Goal: Task Accomplishment & Management: Use online tool/utility

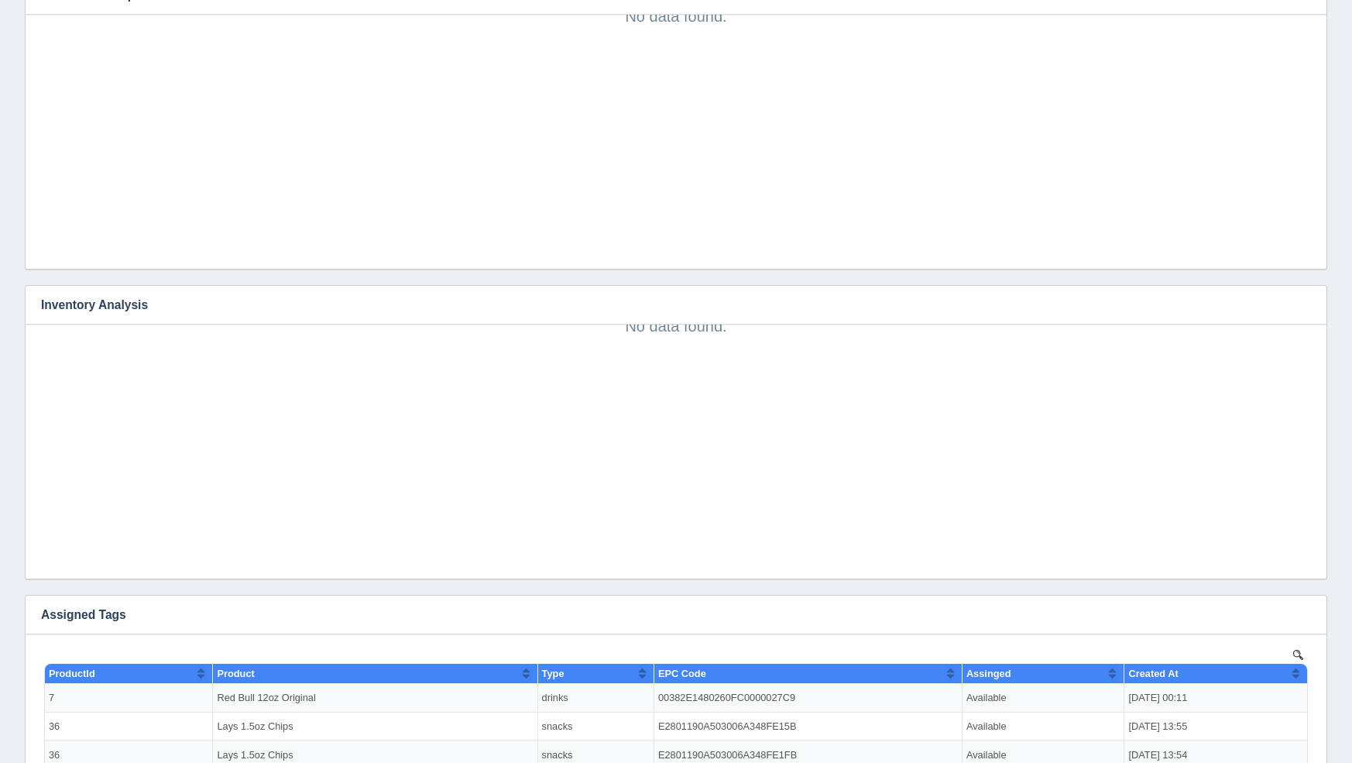
scroll to position [1397, 0]
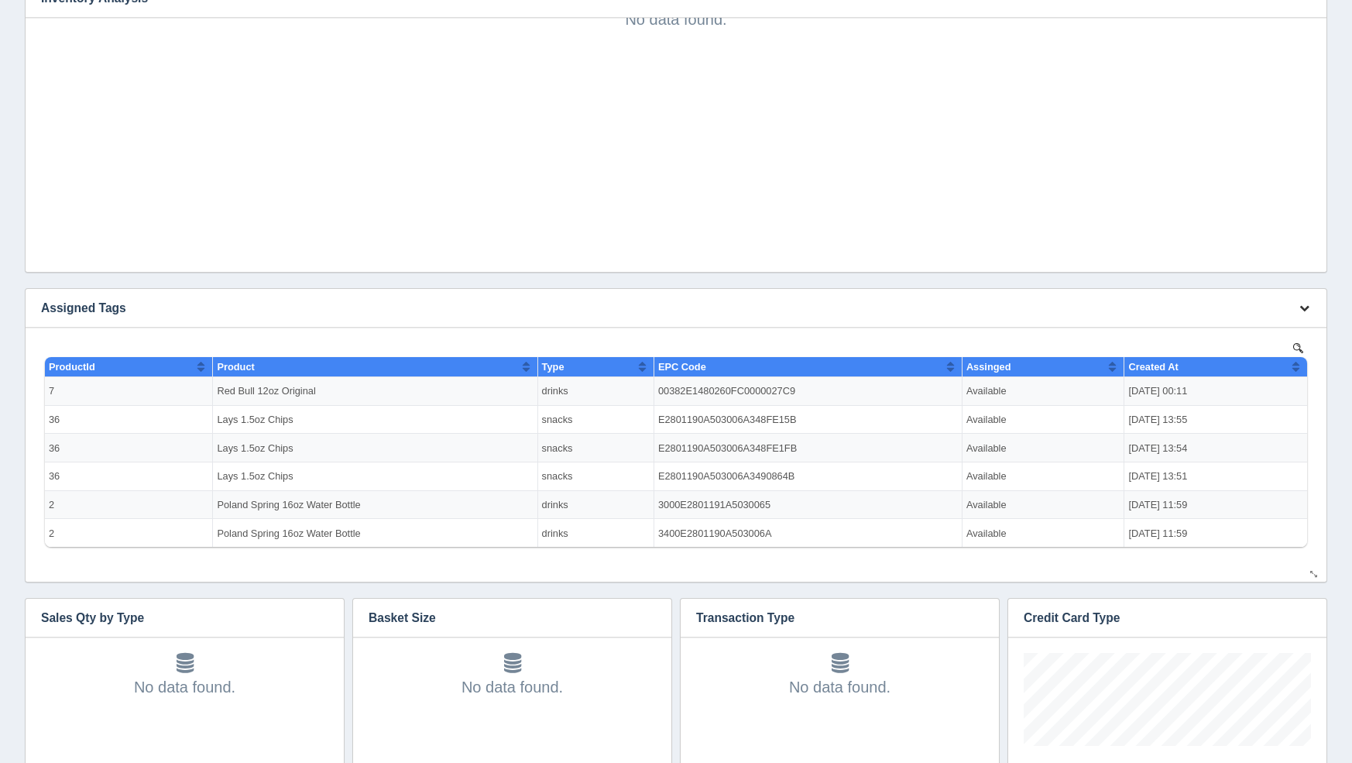
click at [1312, 307] on button "button" at bounding box center [1304, 309] width 21 height 24
click at [1298, 331] on link "Edit chart" at bounding box center [1253, 331] width 124 height 22
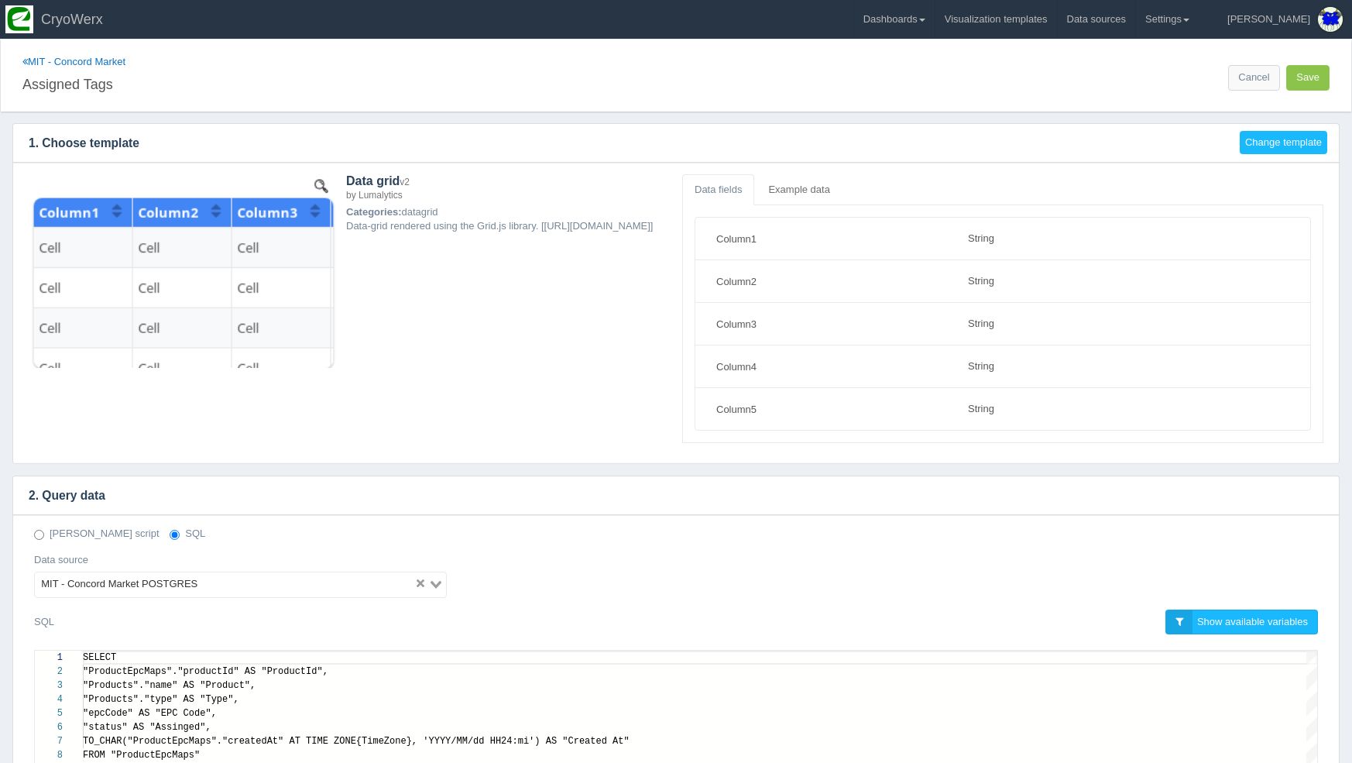
select select "string"
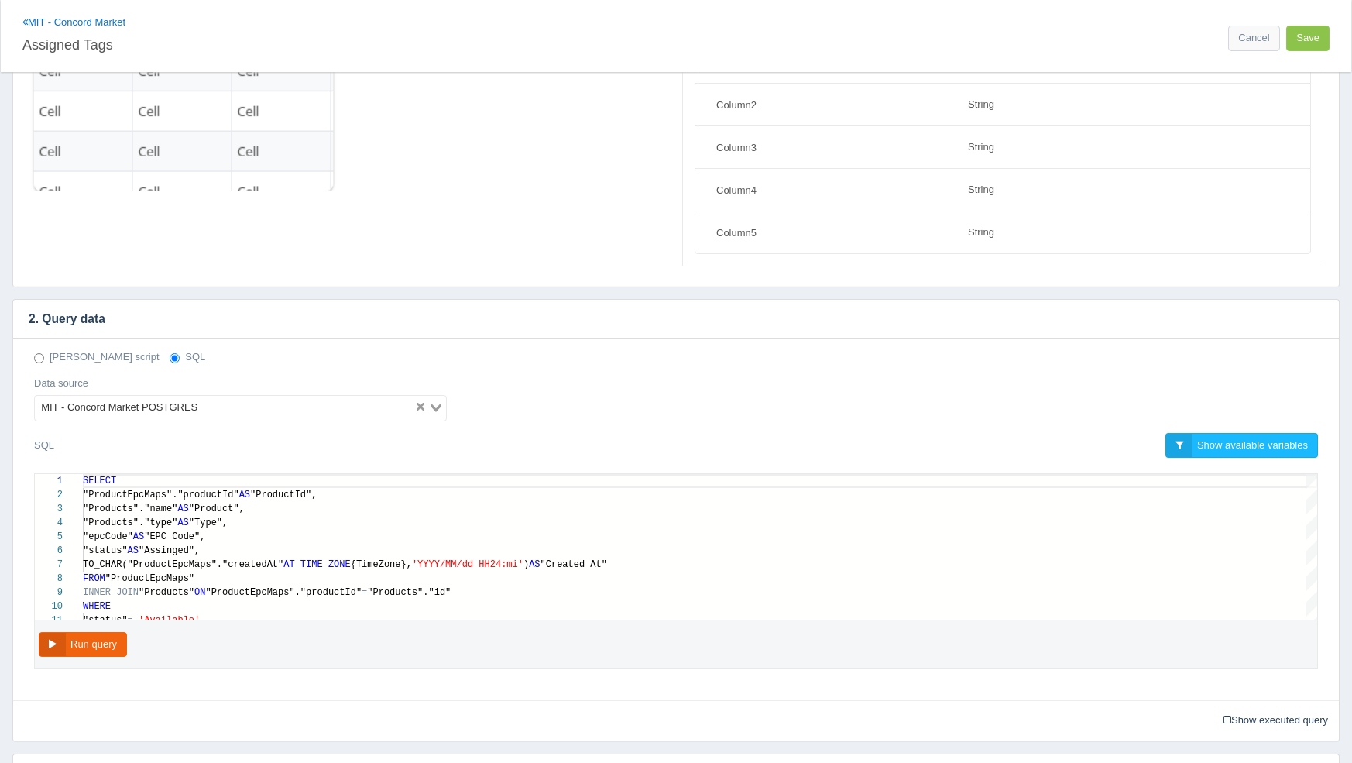
scroll to position [239, 0]
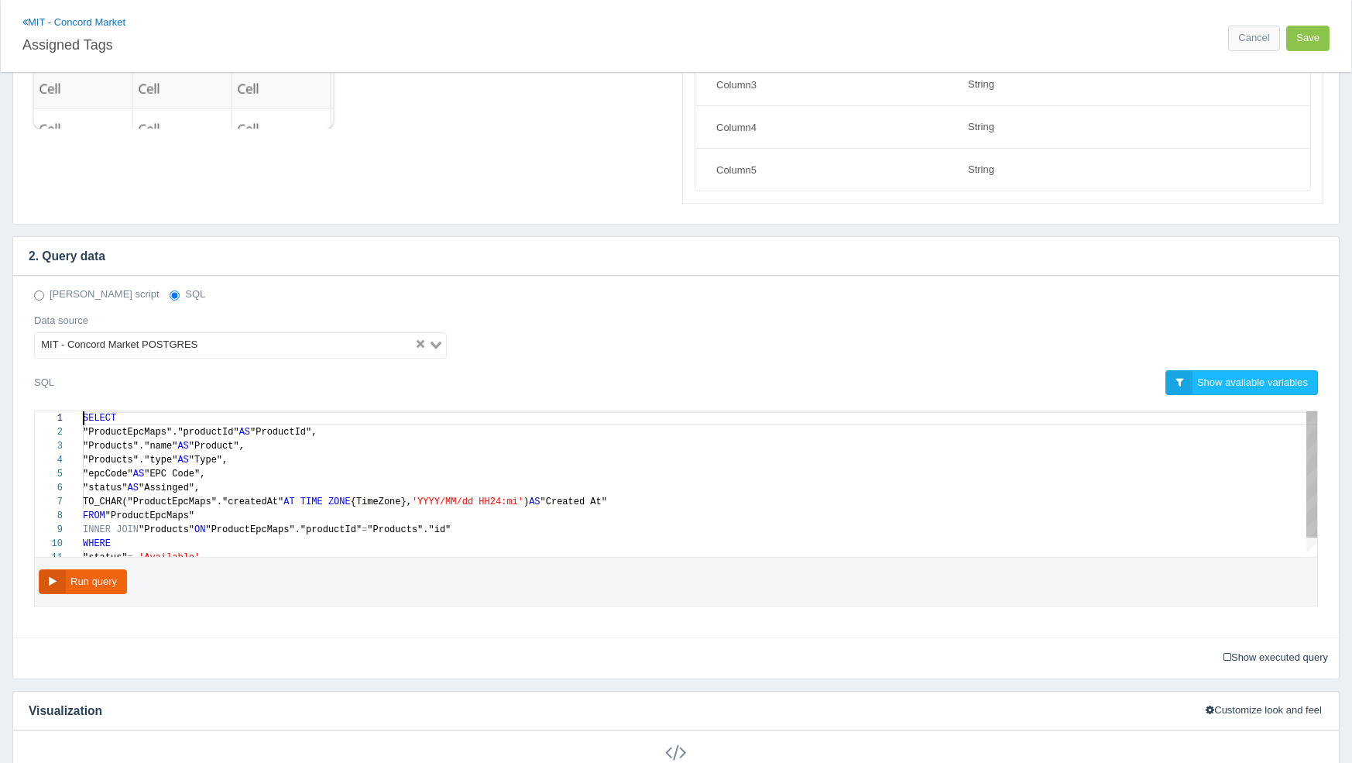
click at [581, 446] on div ""Products"."name" AS "Product"," at bounding box center [700, 446] width 1235 height 14
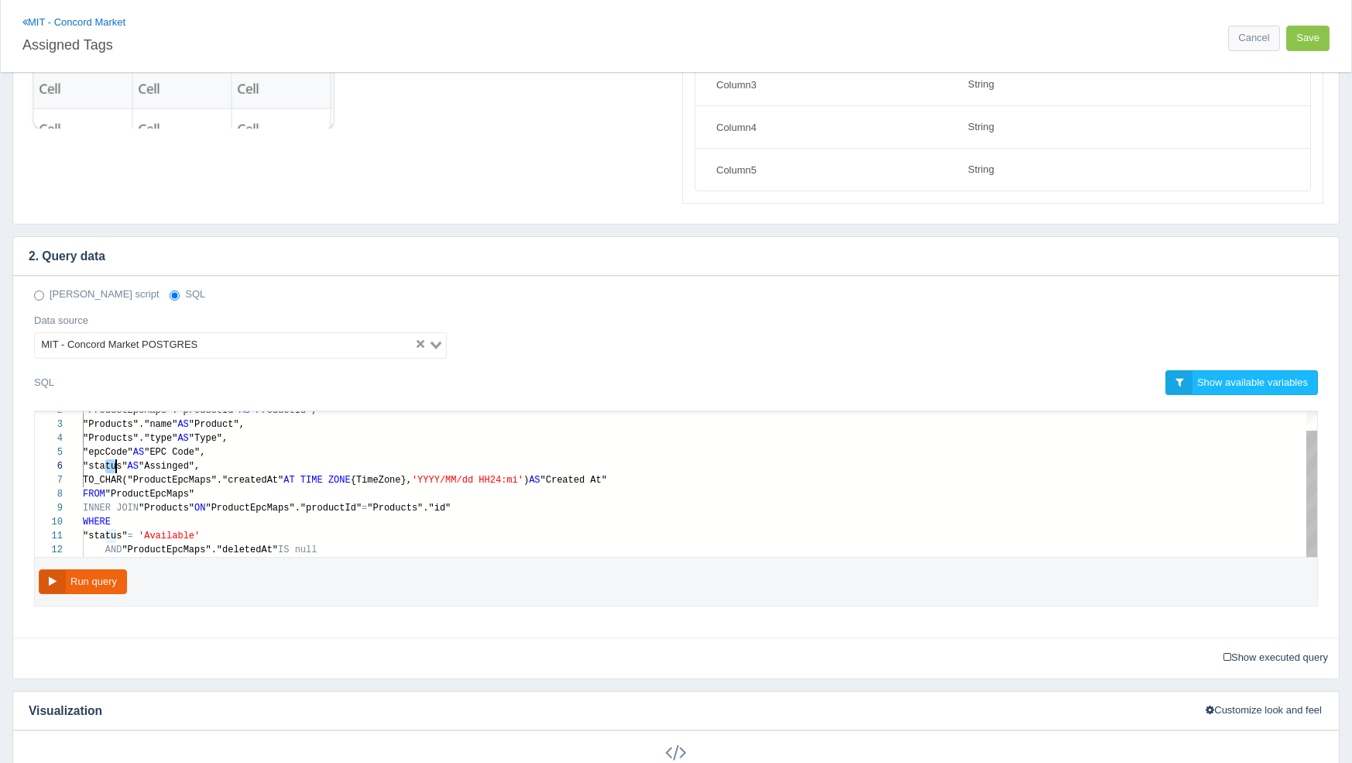
scroll to position [70, 151]
drag, startPoint x: 105, startPoint y: 462, endPoint x: 139, endPoint y: 462, distance: 34.1
paste textarea "CASE WHEN "status" = 'Available' THEN 'Assigned' WHEN "status" = 'Used' THEN 'S…"
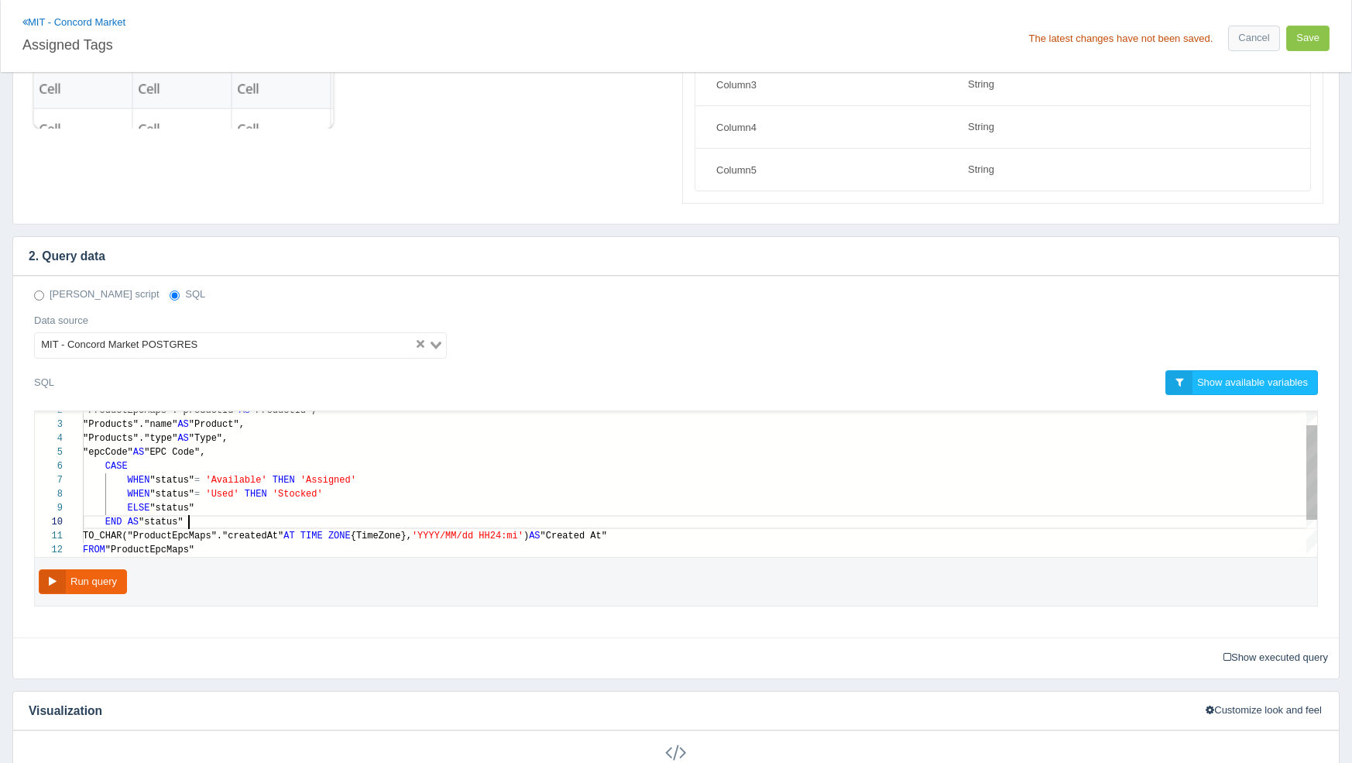
scroll to position [125, 112]
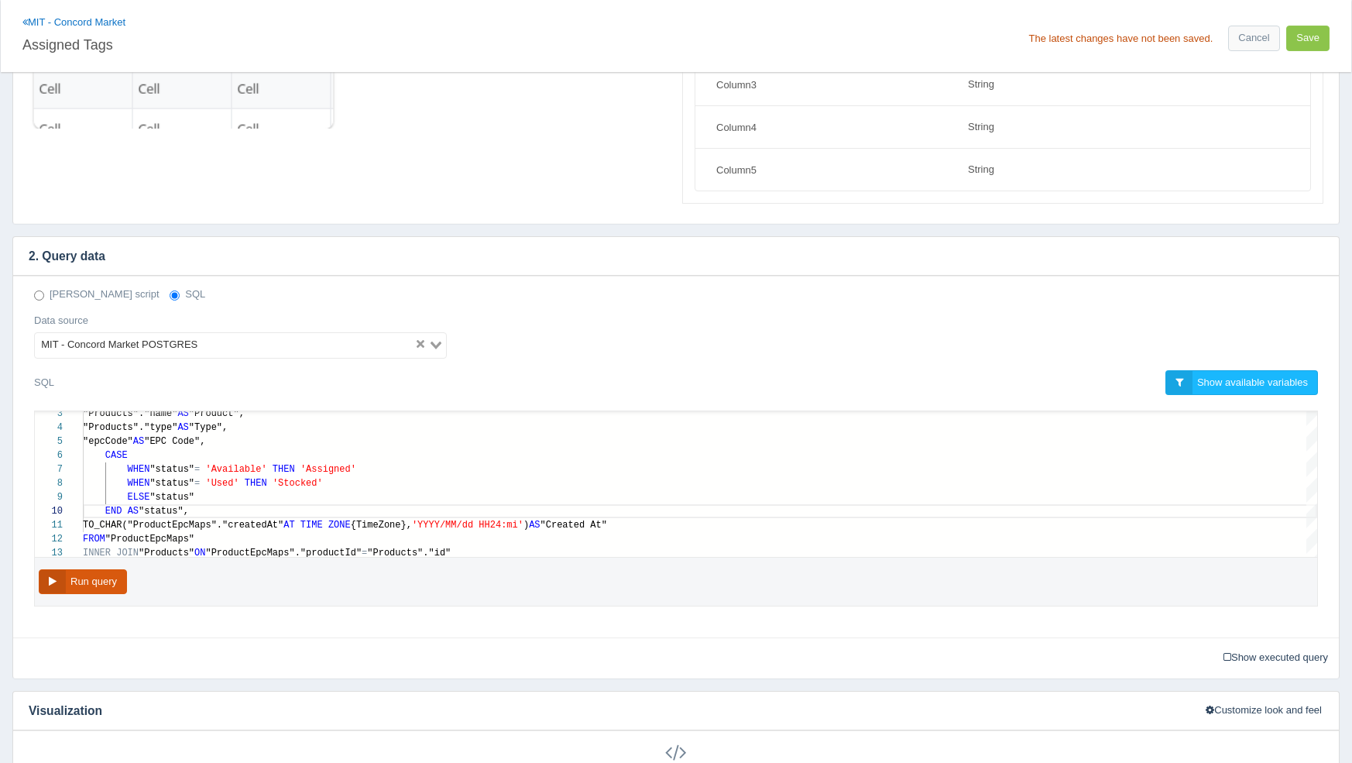
click at [83, 583] on button "Run query" at bounding box center [83, 582] width 88 height 26
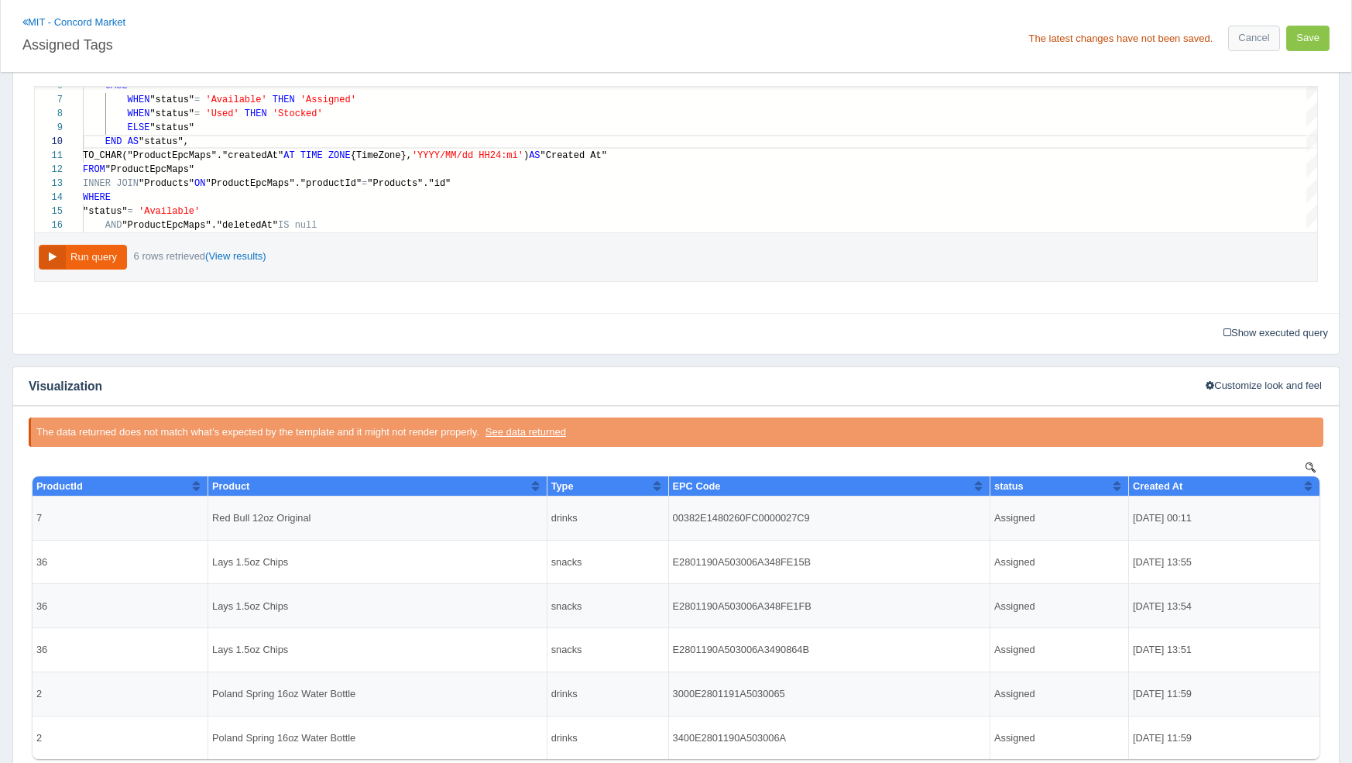
scroll to position [553, 0]
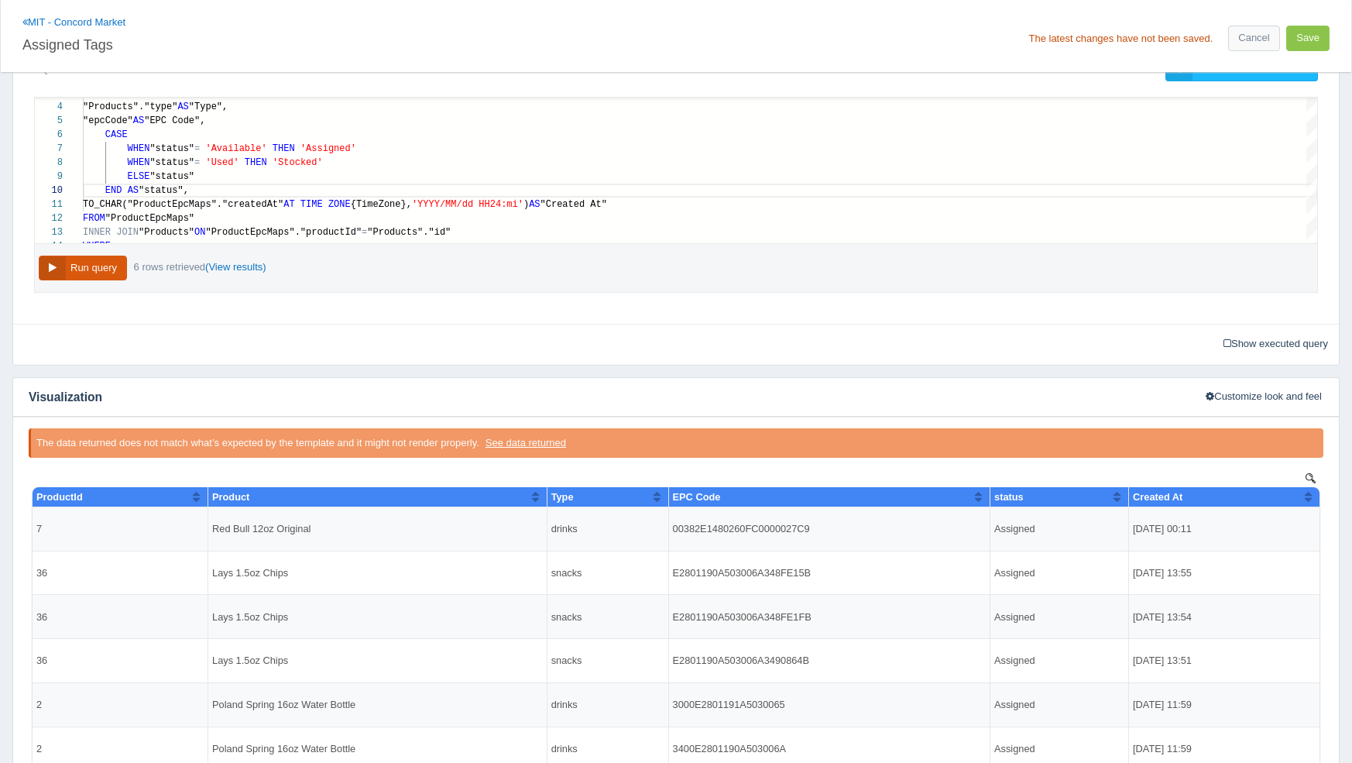
click at [72, 270] on button "Run query" at bounding box center [83, 269] width 88 height 26
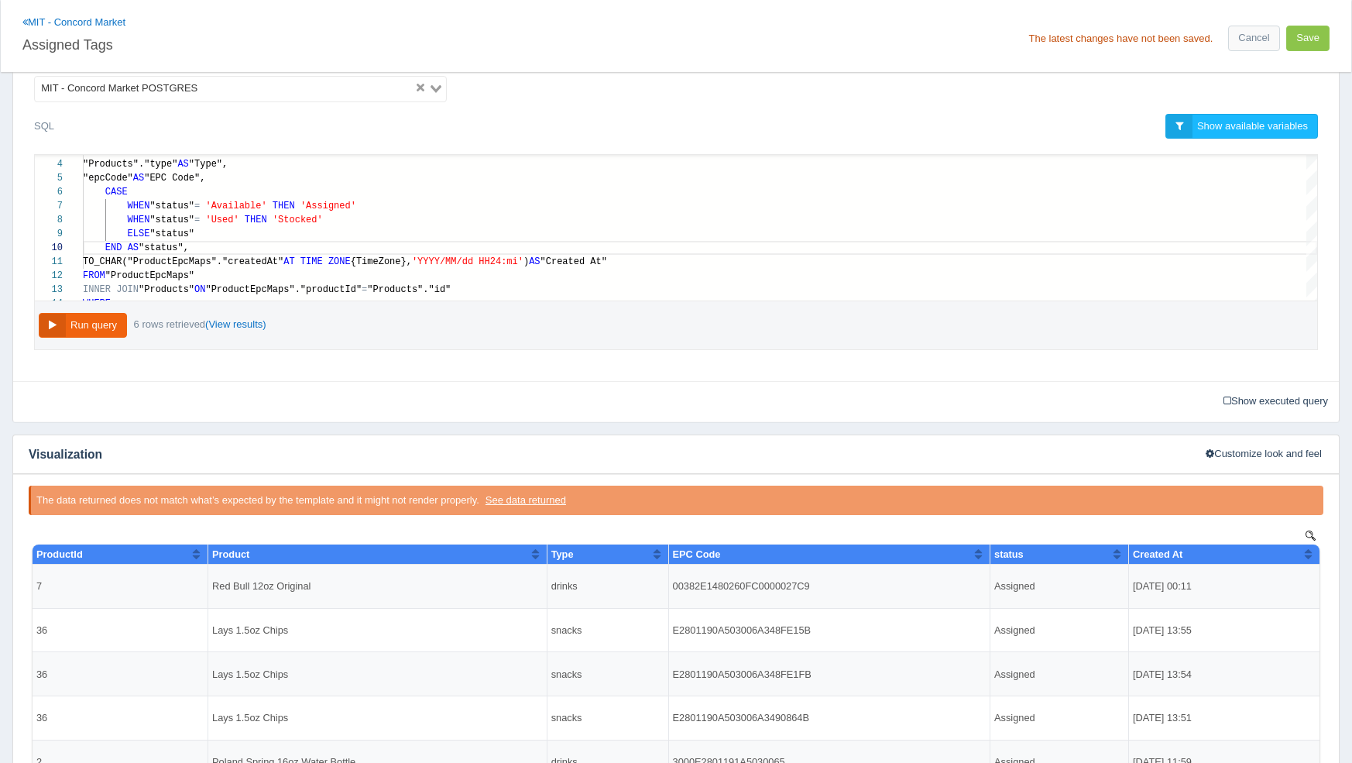
scroll to position [481, 0]
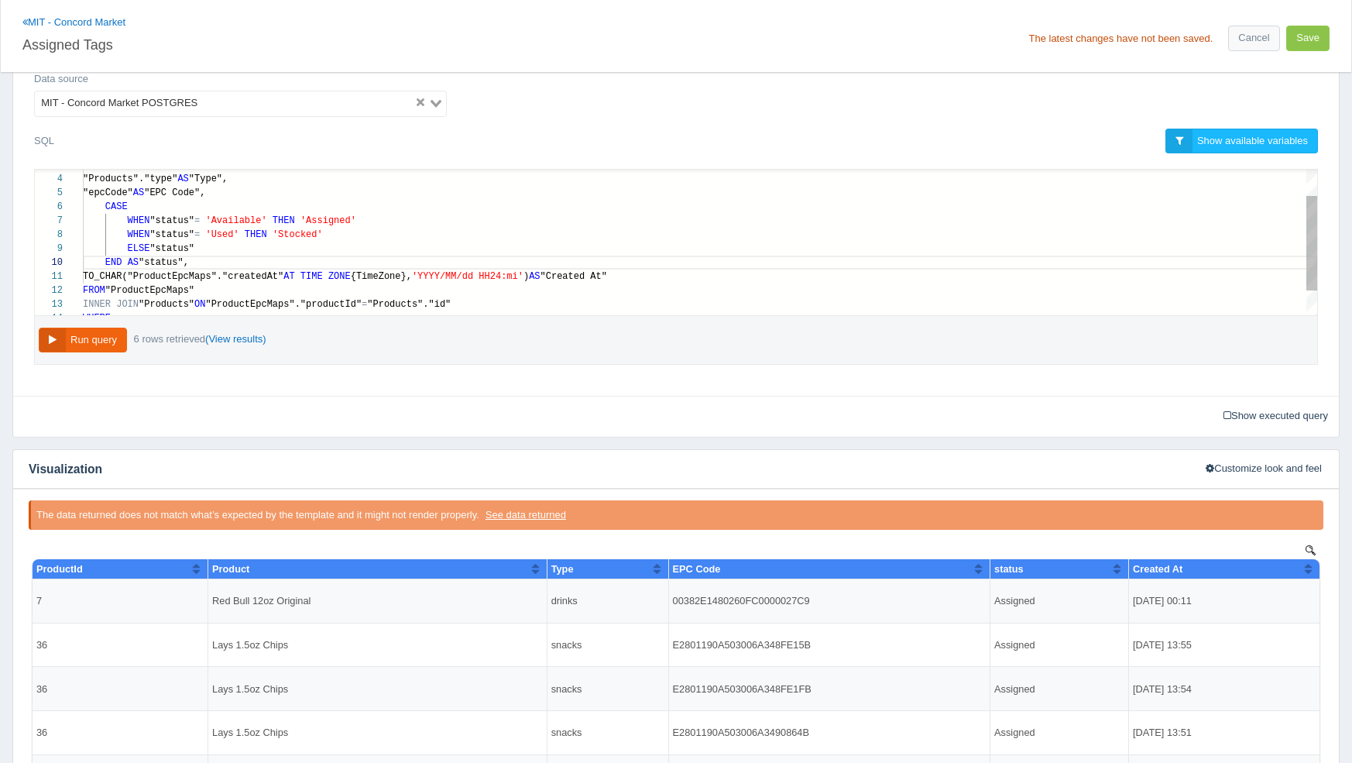
click at [158, 258] on span ""status"," at bounding box center [164, 262] width 50 height 11
type textarea "SELECT "ProductEpcMaps"."productId" AS "ProductId", "Products"."name" AS "Produ…"
click at [69, 345] on button "Run query" at bounding box center [83, 341] width 88 height 26
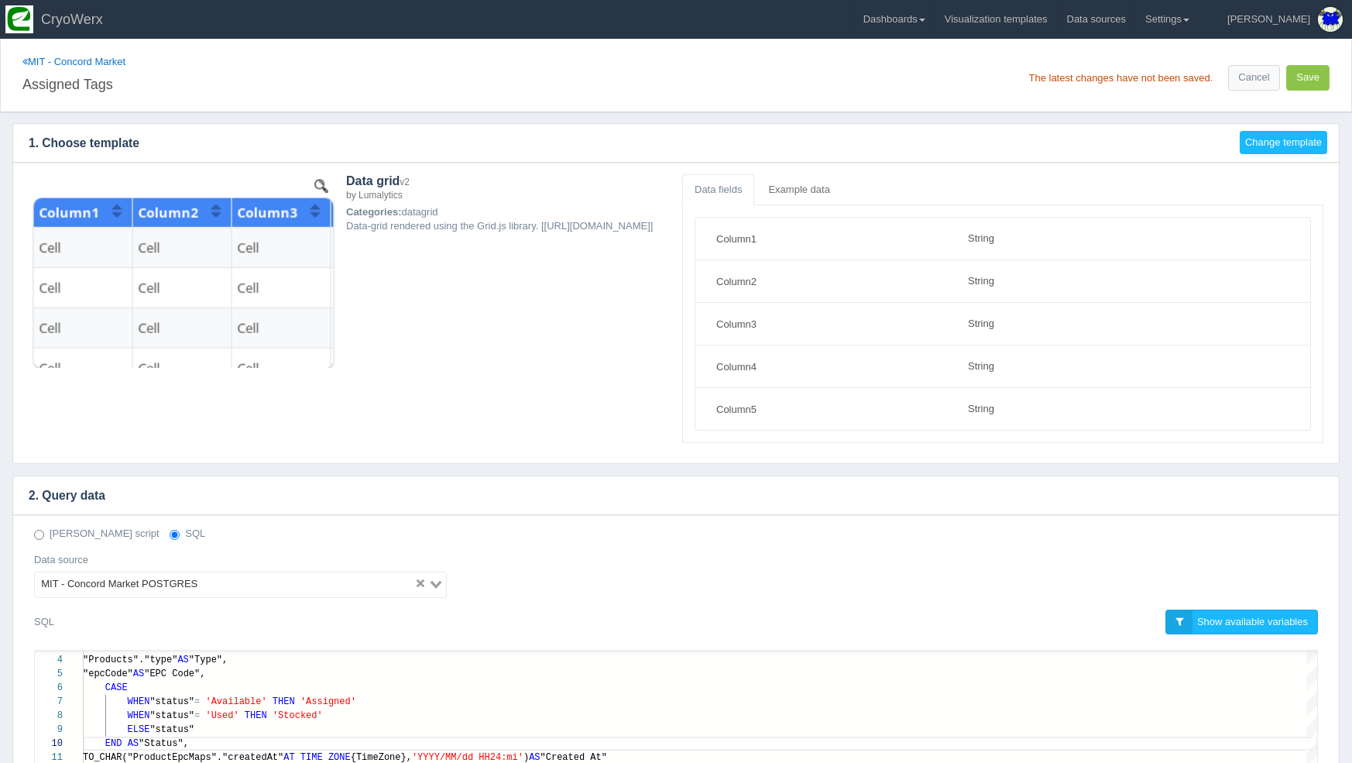
scroll to position [0, 0]
click at [1309, 78] on button "Save" at bounding box center [1308, 78] width 43 height 26
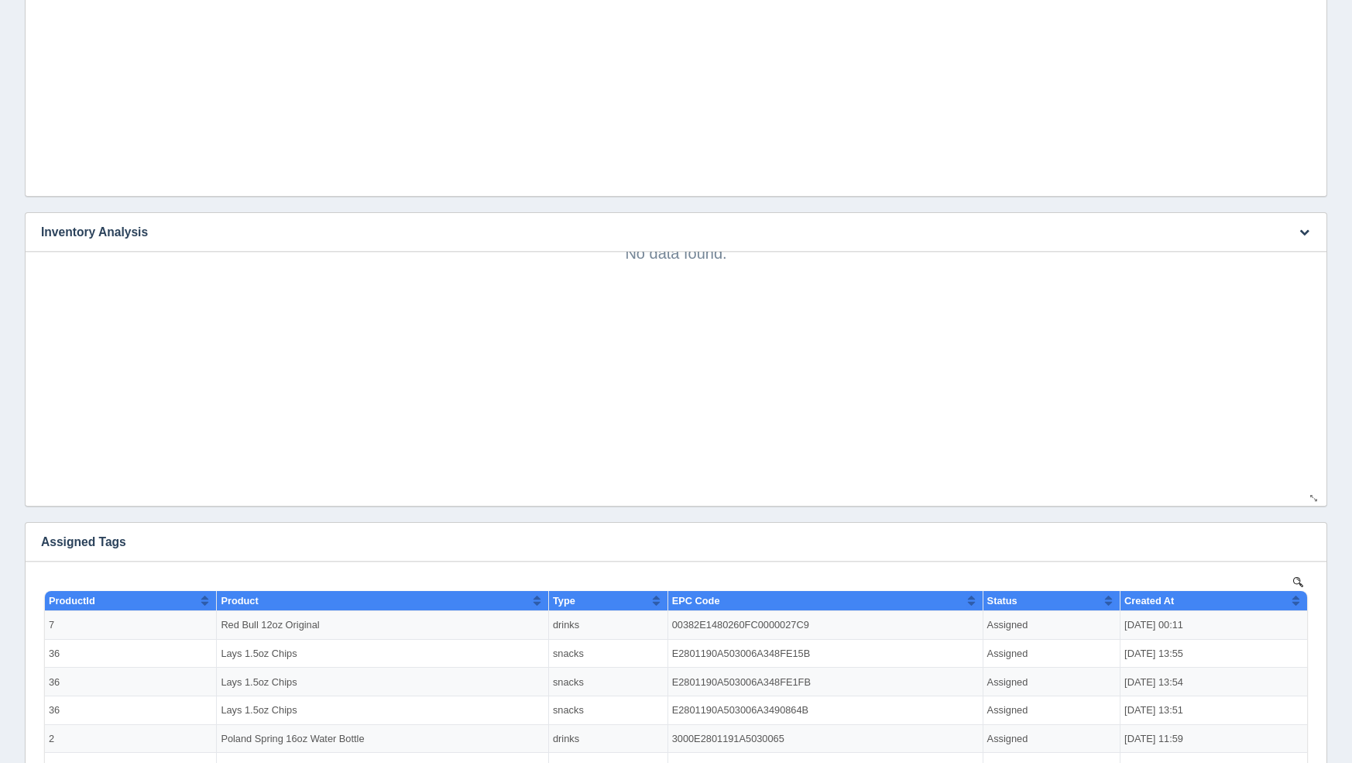
scroll to position [1216, 0]
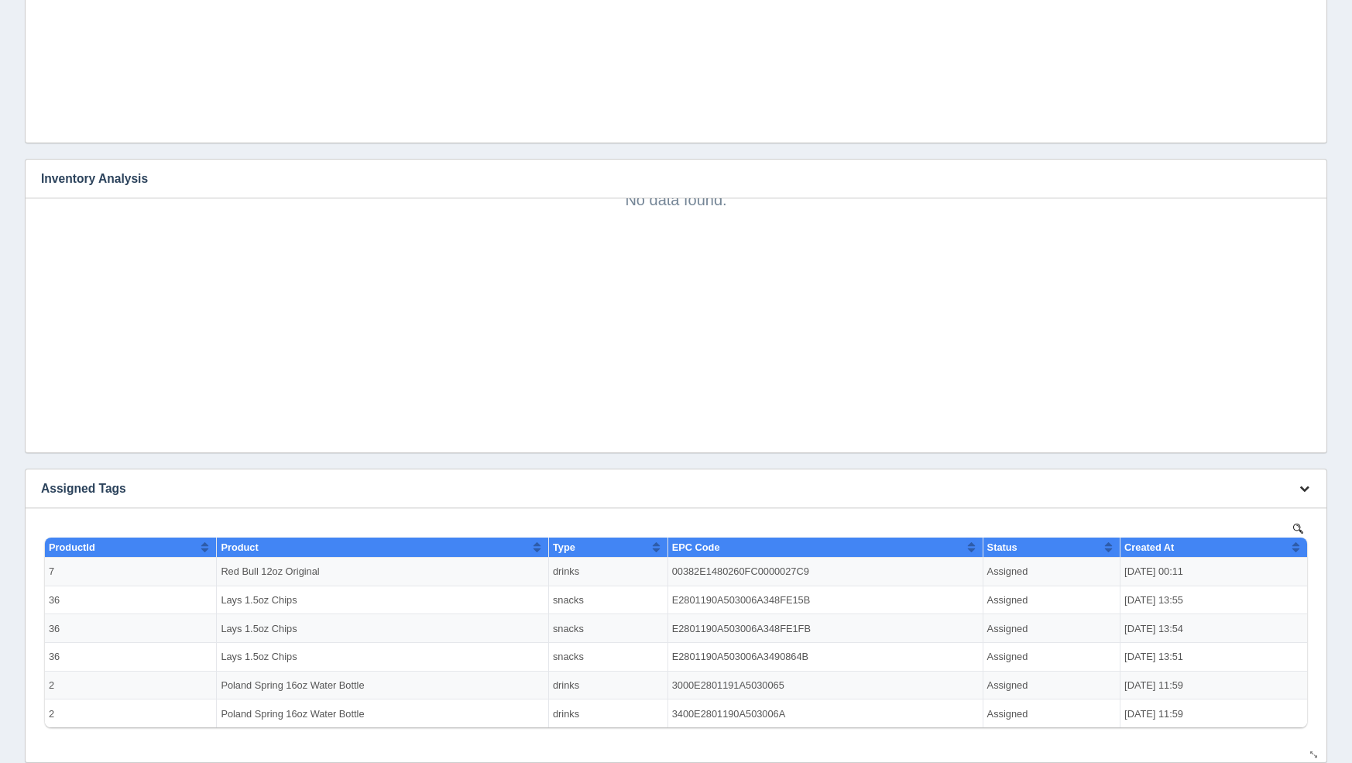
click at [1302, 485] on icon "button" at bounding box center [1305, 488] width 10 height 10
click at [1299, 514] on link "Edit chart" at bounding box center [1253, 511] width 124 height 22
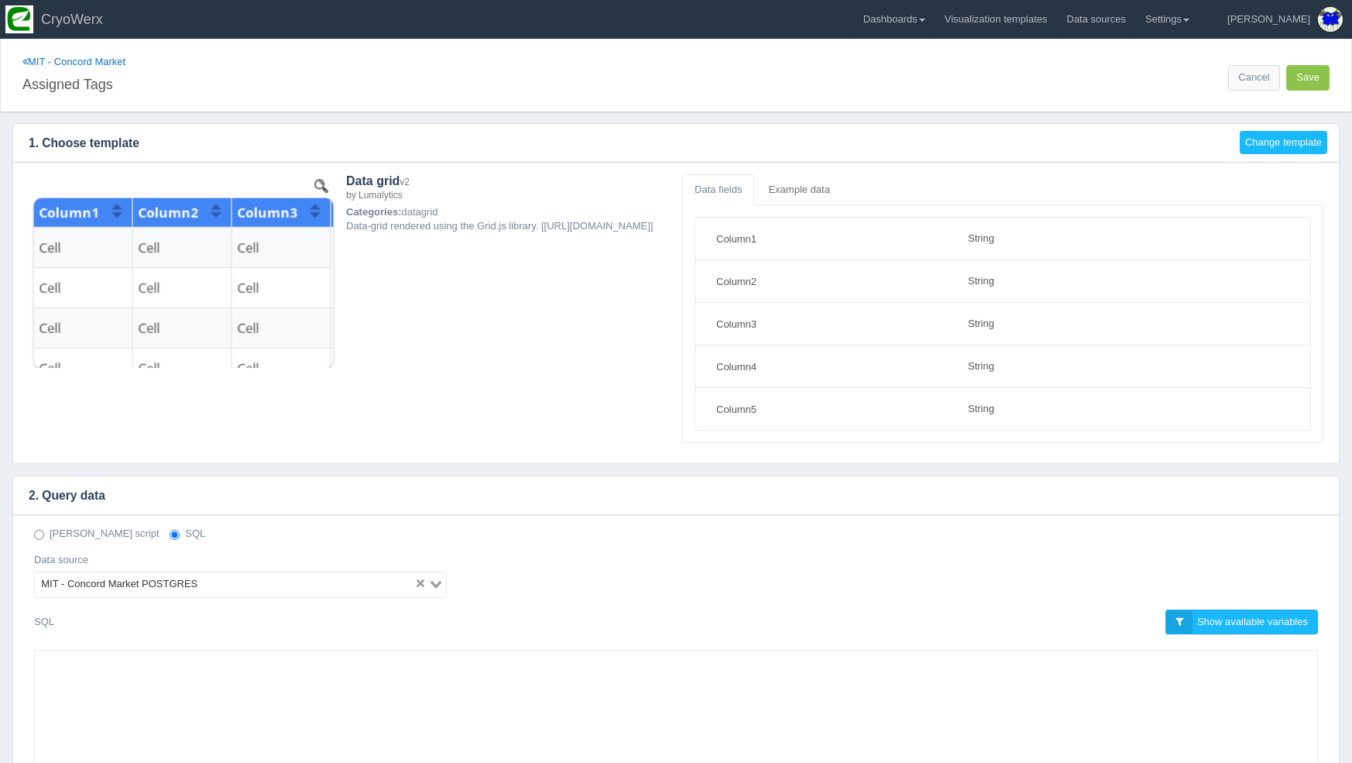
select select "string"
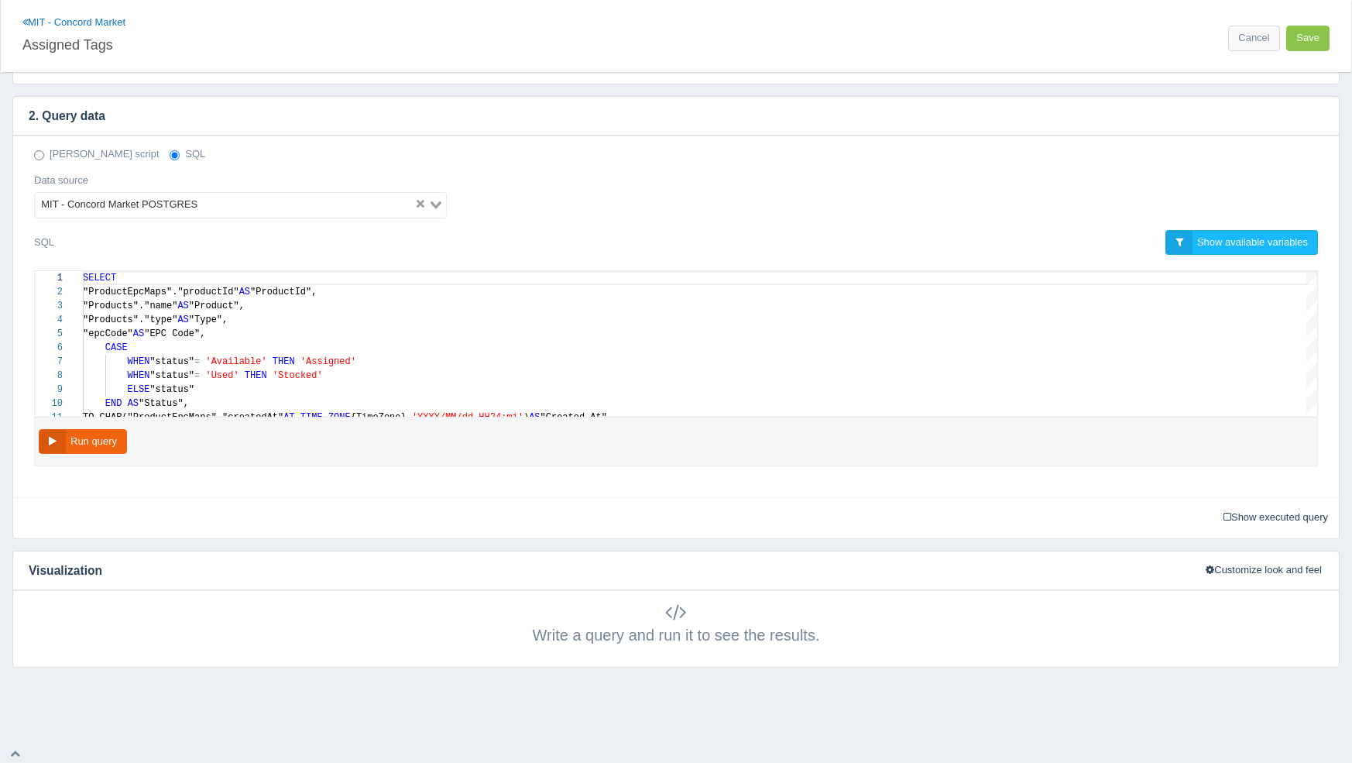
scroll to position [379, 0]
click at [53, 448] on button "Run query" at bounding box center [83, 443] width 88 height 26
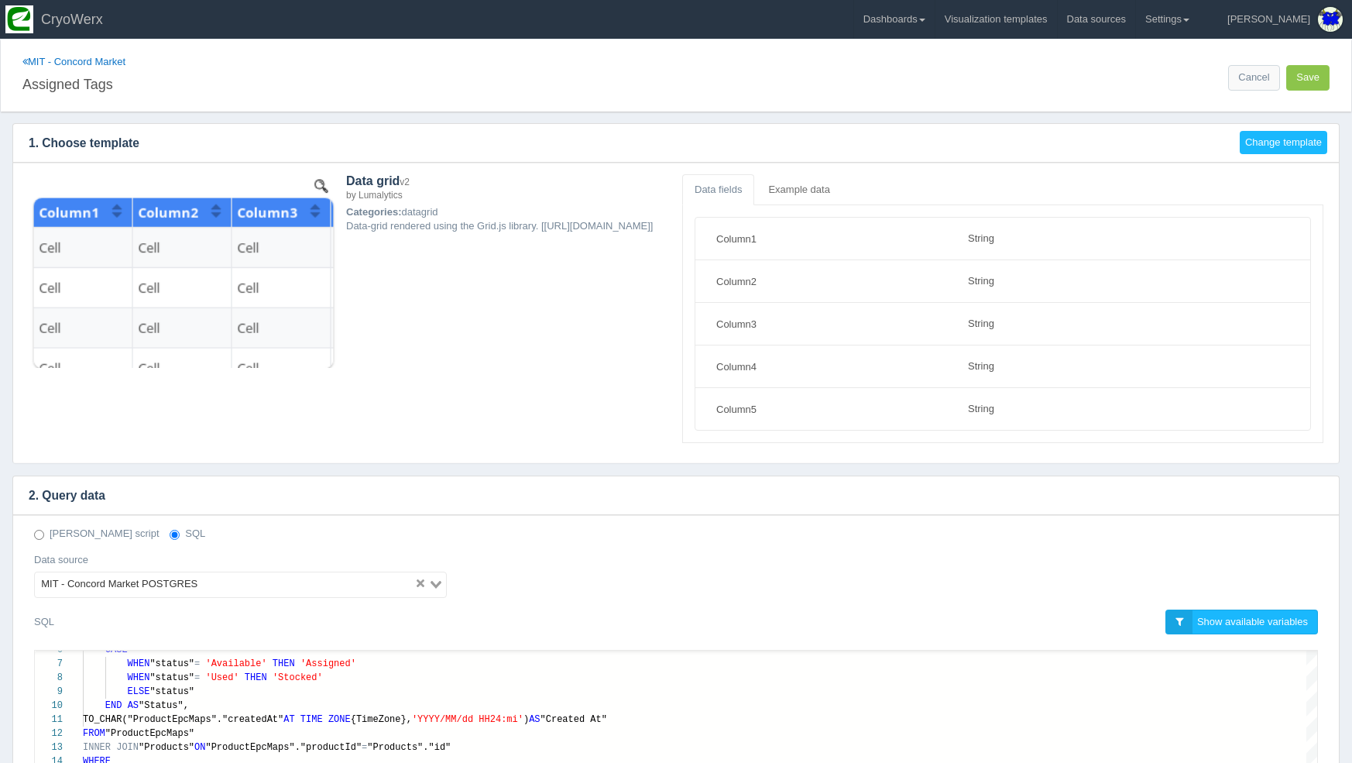
scroll to position [0, 0]
click at [94, 62] on link "MIT - Concord Market" at bounding box center [73, 62] width 103 height 12
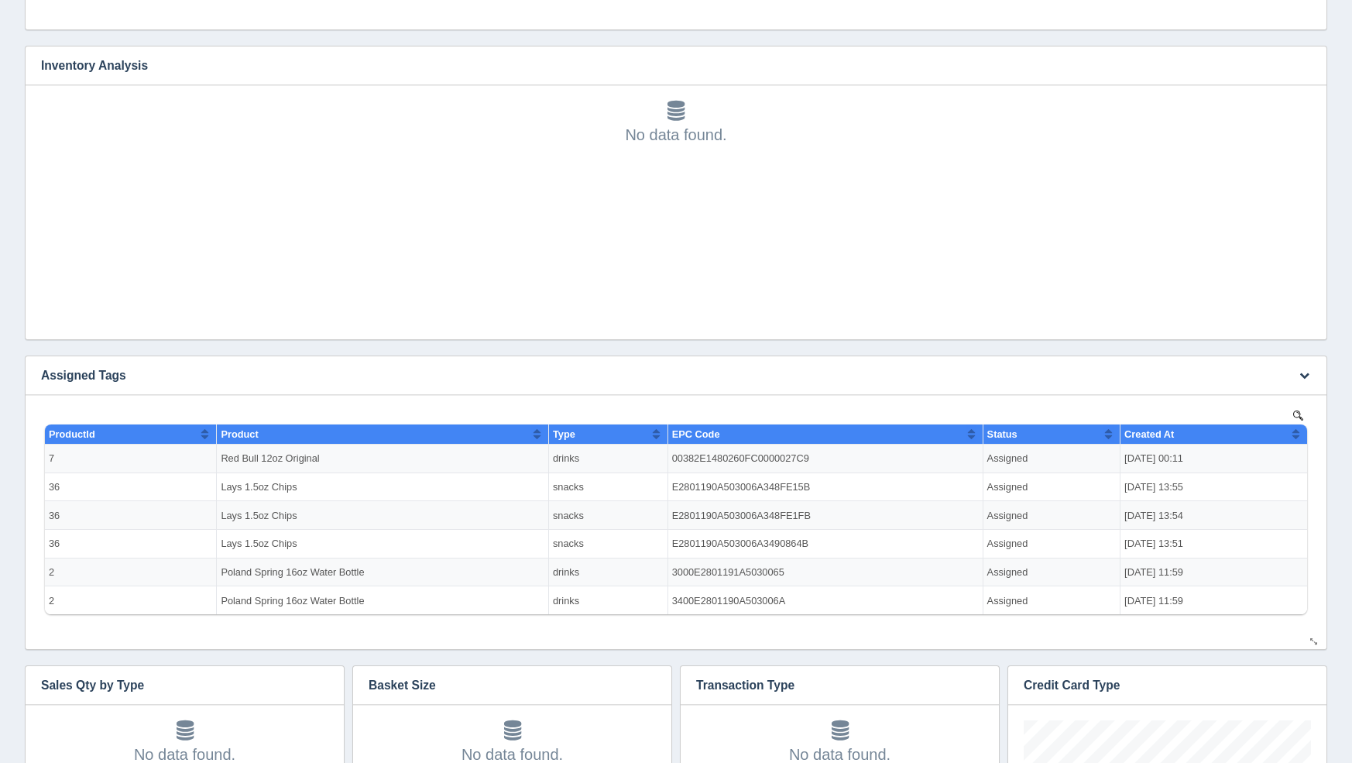
scroll to position [1333, 0]
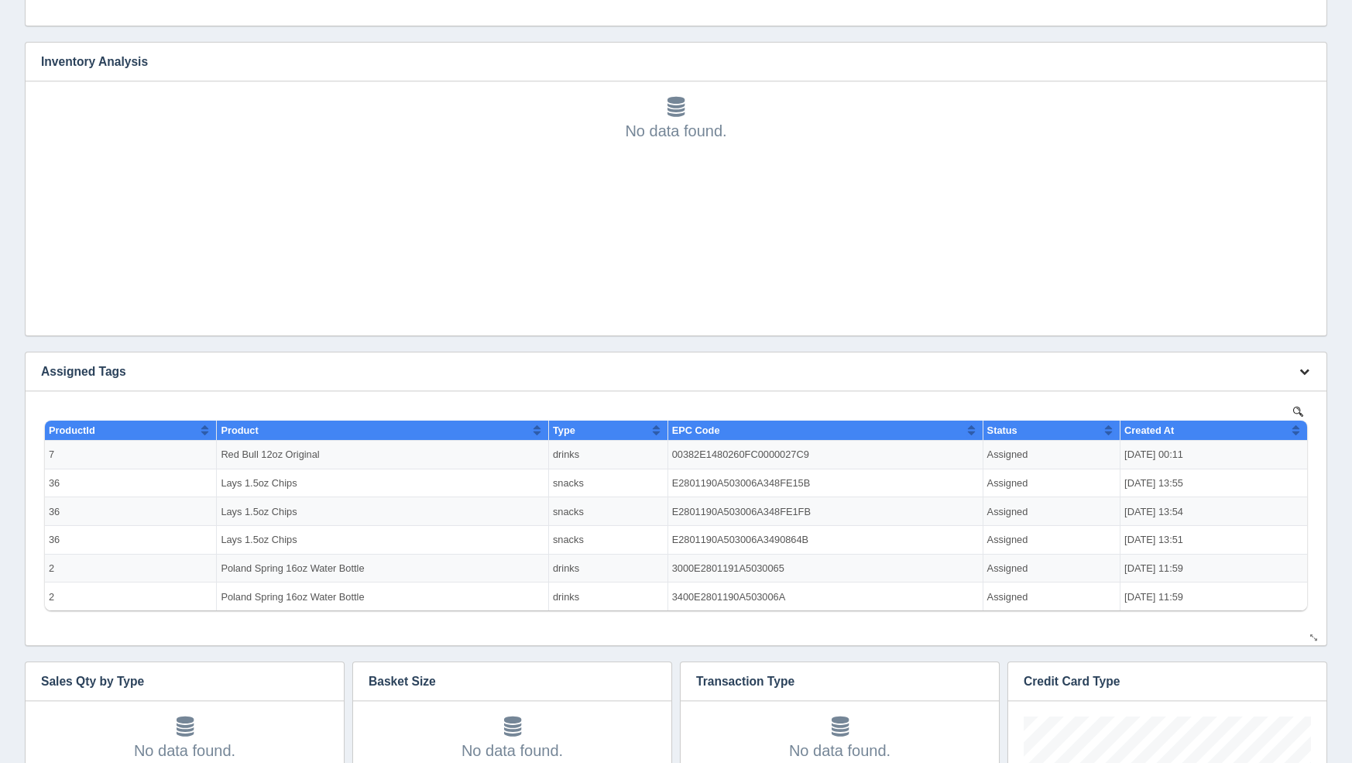
click at [1307, 373] on icon "button" at bounding box center [1305, 371] width 10 height 10
click at [1297, 396] on link "Edit chart" at bounding box center [1253, 394] width 124 height 22
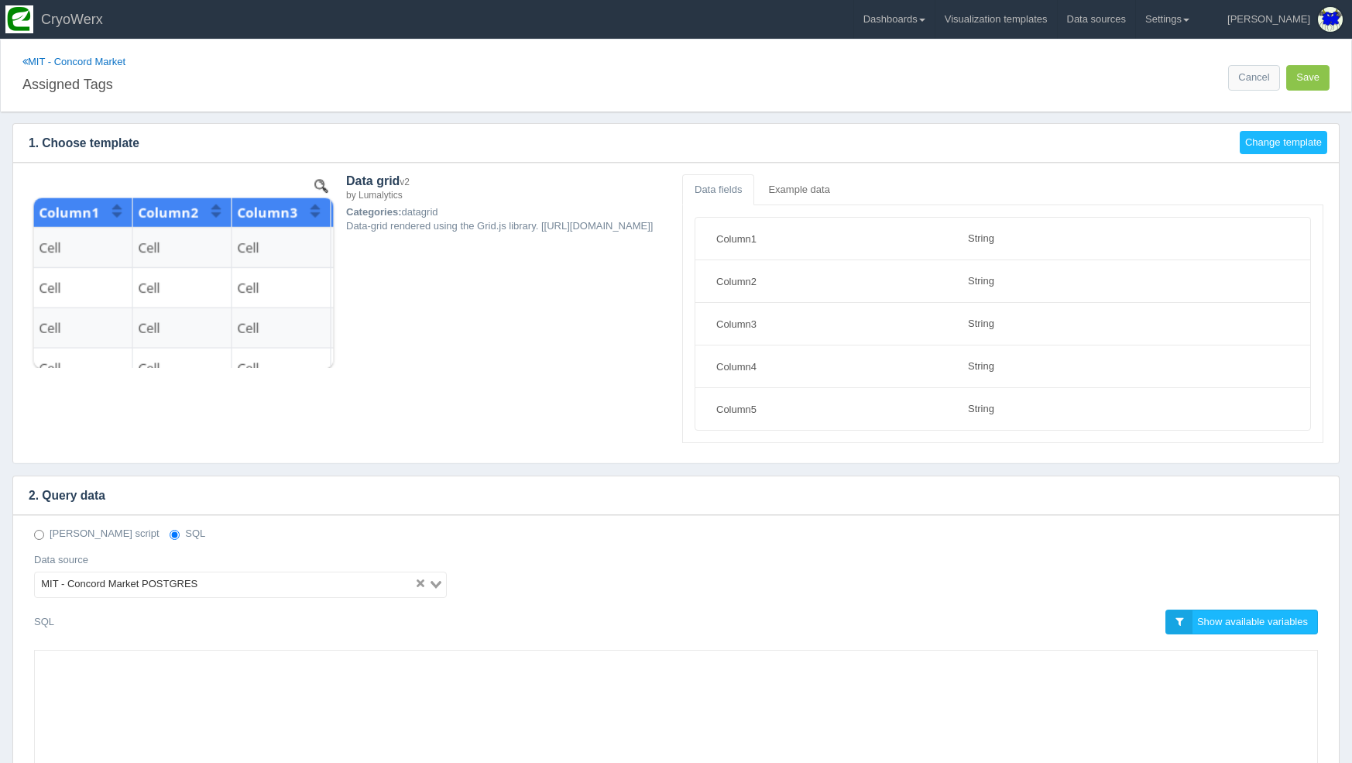
select select "string"
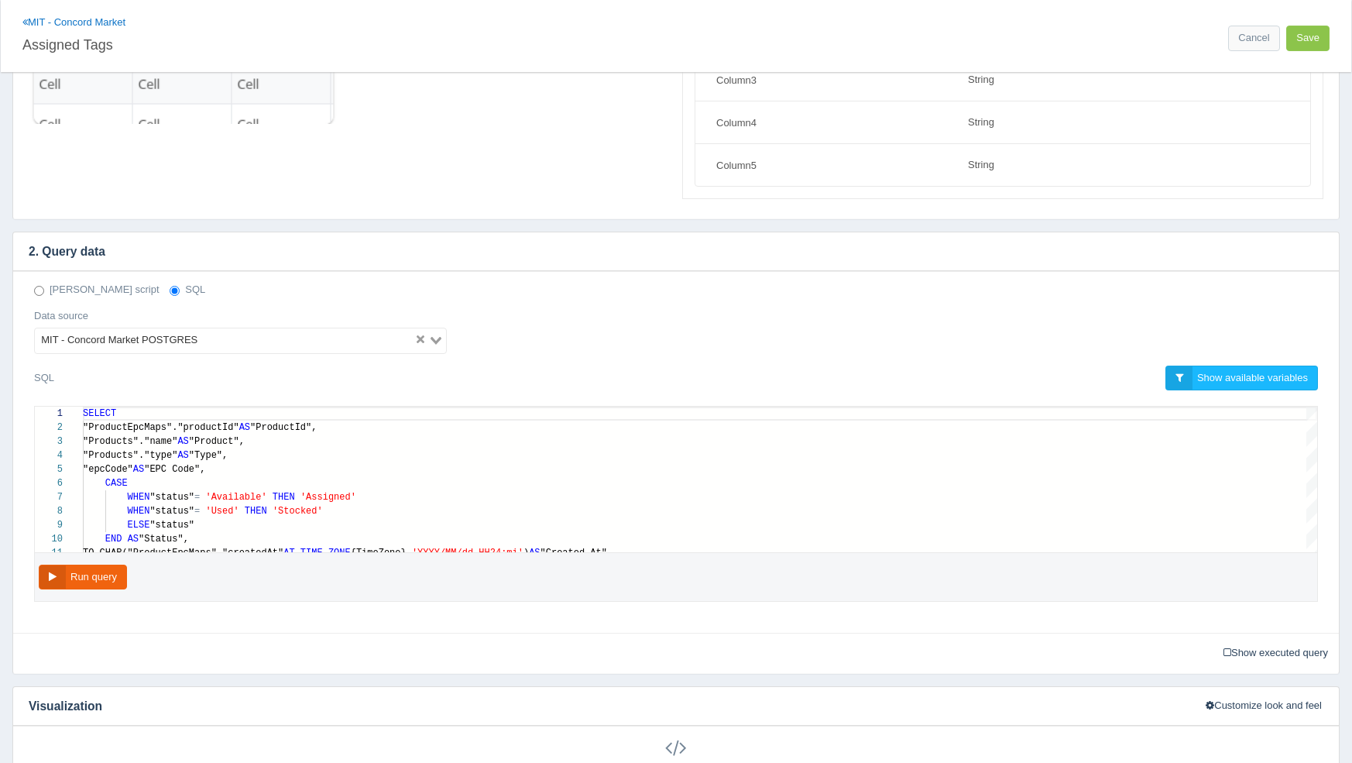
scroll to position [235, 0]
